Goal: Find specific page/section: Find specific page/section

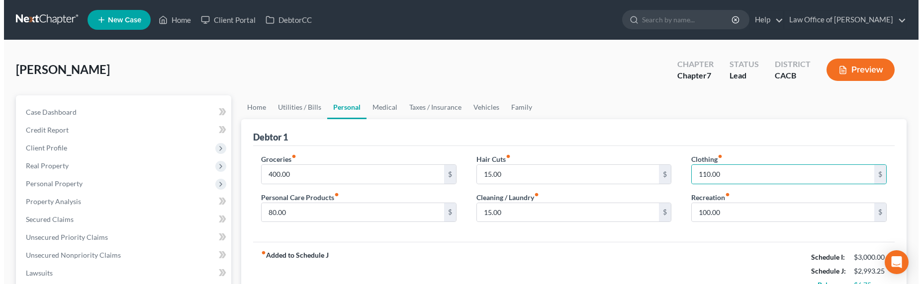
scroll to position [2, 0]
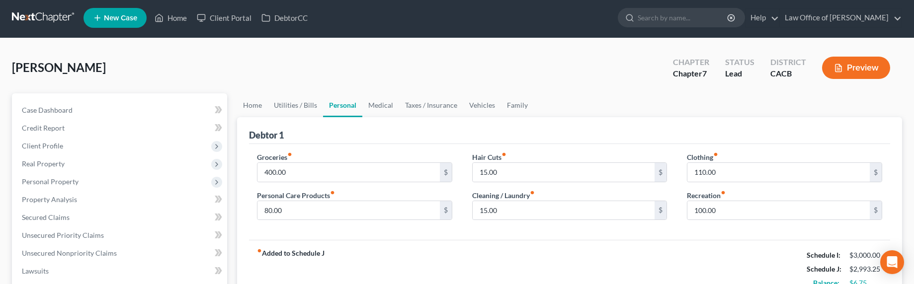
click at [49, 14] on link at bounding box center [44, 18] width 64 height 18
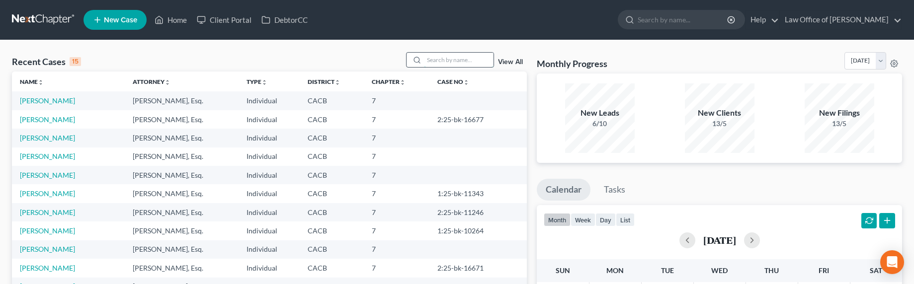
click at [463, 65] on input "search" at bounding box center [459, 60] width 70 height 14
click at [36, 120] on link "Balasanian, Kristine" at bounding box center [47, 119] width 55 height 8
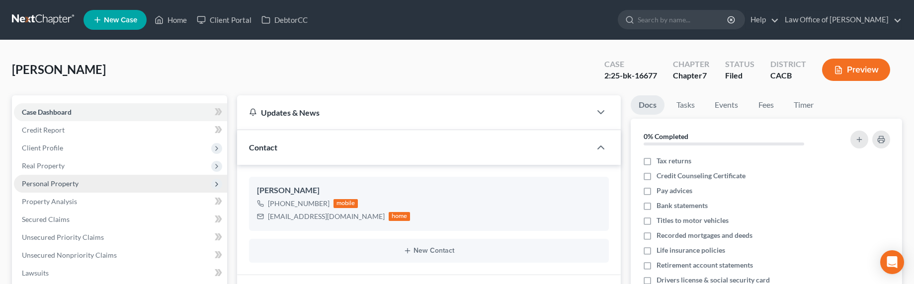
click at [78, 182] on span "Personal Property" at bounding box center [120, 184] width 213 height 18
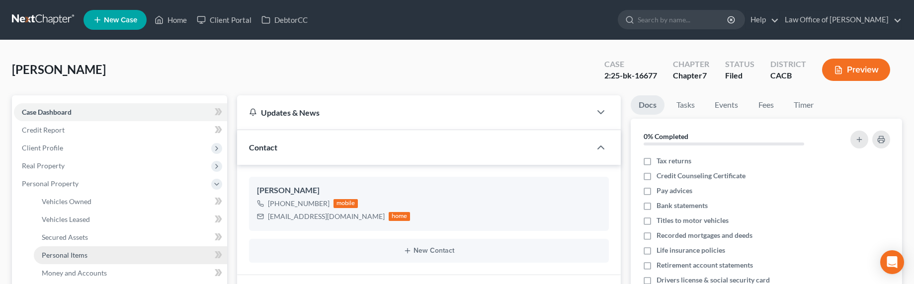
click at [74, 251] on span "Personal Items" at bounding box center [65, 255] width 46 height 8
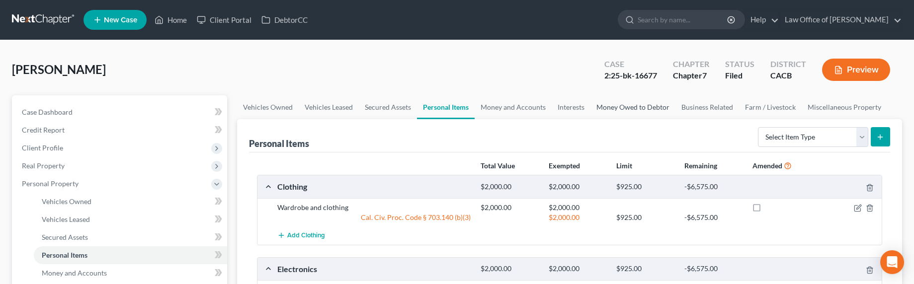
click at [619, 105] on link "Money Owed to Debtor" at bounding box center [633, 107] width 85 height 24
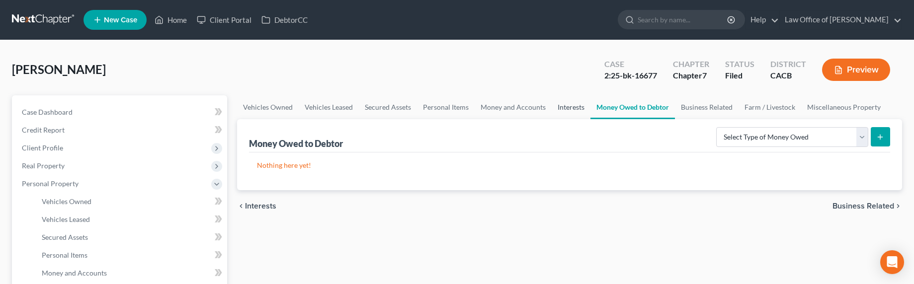
click at [565, 106] on link "Interests" at bounding box center [571, 107] width 39 height 24
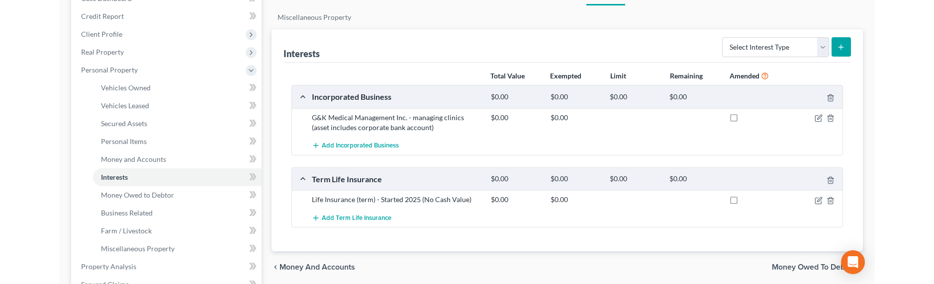
scroll to position [111, 0]
